Goal: Task Accomplishment & Management: Manage account settings

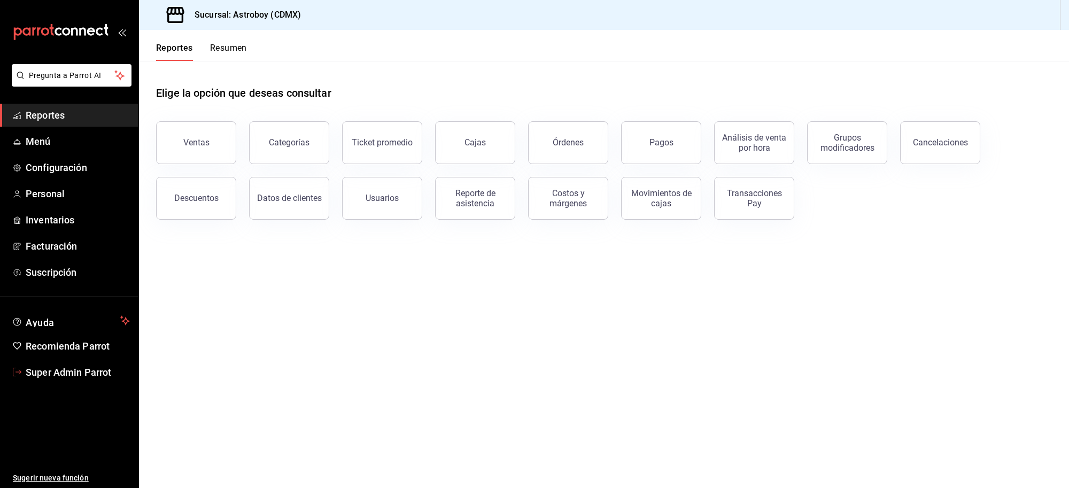
drag, startPoint x: 53, startPoint y: 365, endPoint x: 55, endPoint y: 359, distance: 6.6
click at [53, 365] on span "Super Admin Parrot" at bounding box center [78, 372] width 104 height 14
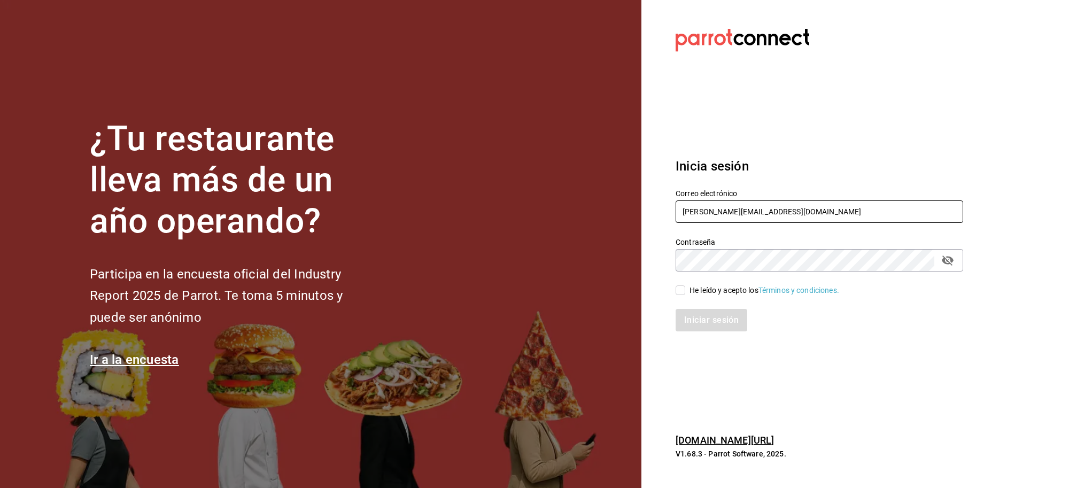
drag, startPoint x: 790, startPoint y: 215, endPoint x: 645, endPoint y: 214, distance: 145.4
click at [645, 214] on section "Datos incorrectos. Verifica que tu Correo o Contraseña estén bien escritos. Ini…" at bounding box center [816, 244] width 348 height 488
paste input "ponke@cdmx"
type input "ponke@cdmx.com"
click at [703, 279] on div "He leído y acepto los Términos y condiciones." at bounding box center [813, 284] width 300 height 25
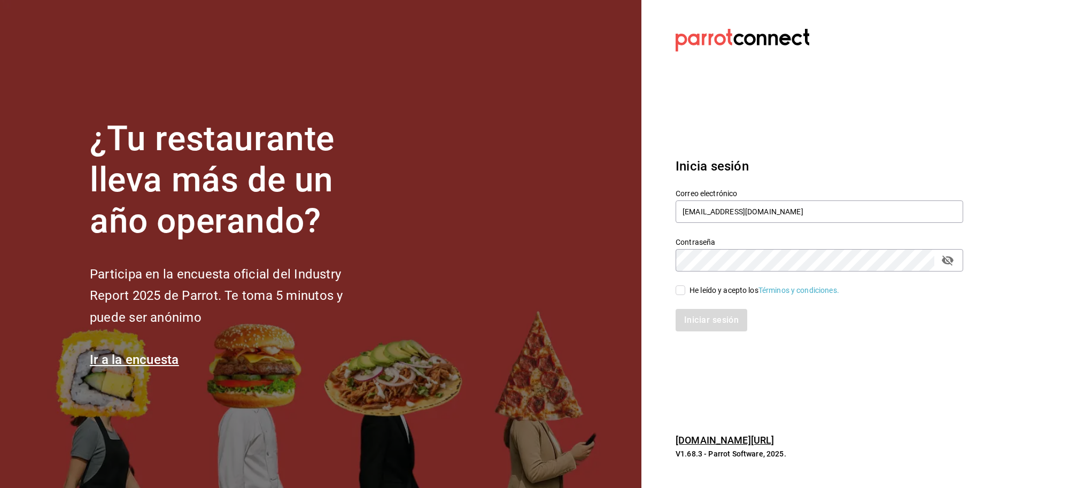
click at [703, 283] on div "He leído y acepto los Términos y condiciones." at bounding box center [813, 284] width 300 height 25
click at [704, 296] on div "Iniciar sesión" at bounding box center [813, 313] width 300 height 35
click at [682, 290] on input "He leído y acepto los Términos y condiciones." at bounding box center [681, 291] width 10 height 10
checkbox input "true"
click at [699, 317] on button "Iniciar sesión" at bounding box center [712, 320] width 73 height 22
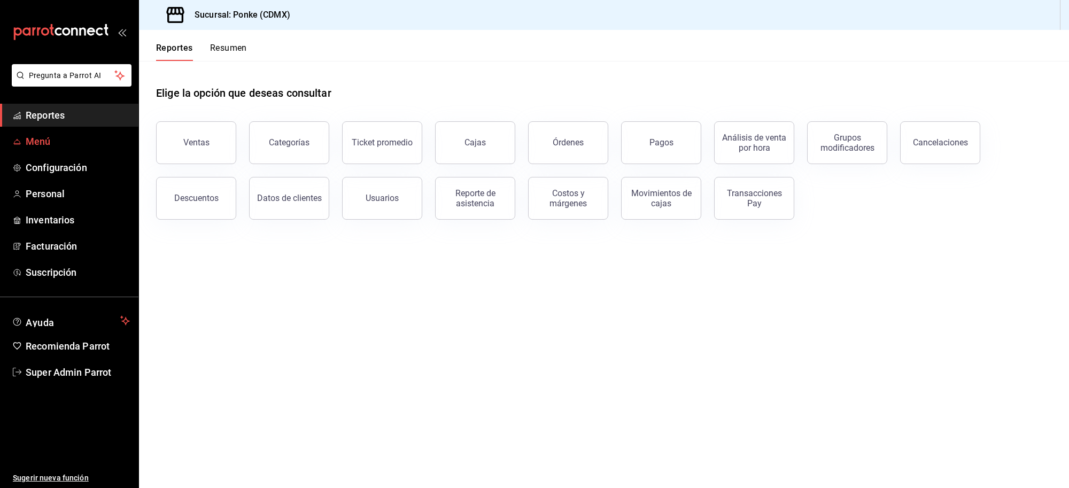
click at [16, 133] on link "Menú" at bounding box center [69, 141] width 138 height 23
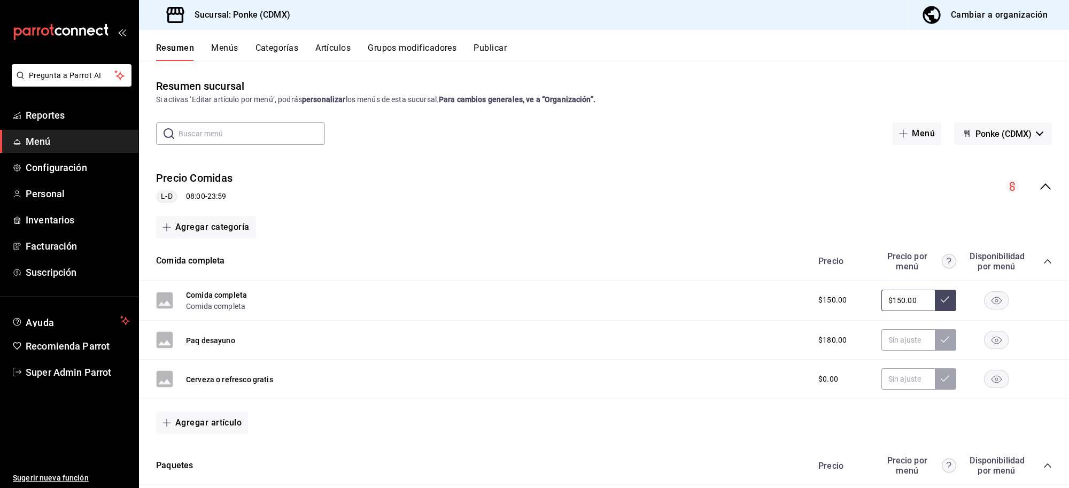
click at [1039, 191] on icon "collapse-menu-row" at bounding box center [1045, 186] width 13 height 13
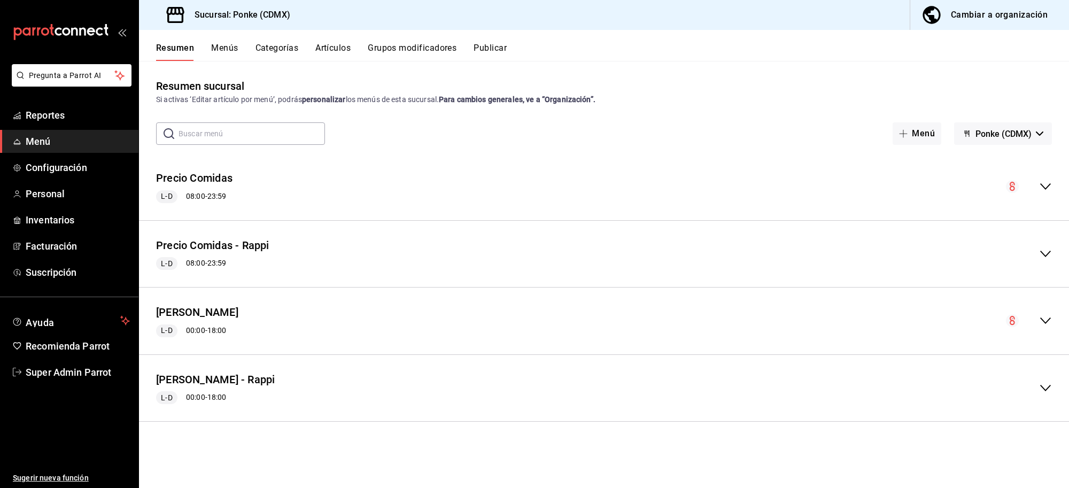
click at [1007, 127] on button "Ponke (CDMX)" at bounding box center [1003, 133] width 98 height 22
click at [1007, 127] on div at bounding box center [534, 244] width 1069 height 488
click at [1012, 134] on span "Ponke (CDMX)" at bounding box center [1004, 134] width 56 height 10
click at [1014, 137] on div at bounding box center [534, 244] width 1069 height 488
